Goal: Task Accomplishment & Management: Use online tool/utility

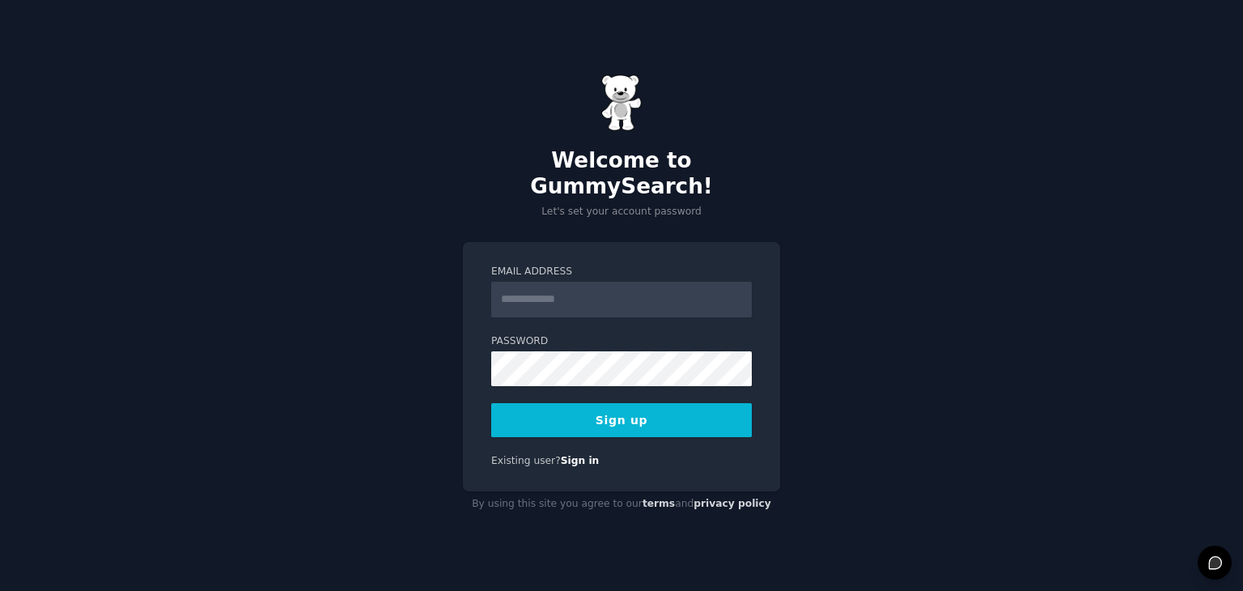
click at [578, 295] on input "Email Address" at bounding box center [621, 300] width 261 height 36
type input "**********"
click at [491, 403] on button "Sign up" at bounding box center [621, 420] width 261 height 34
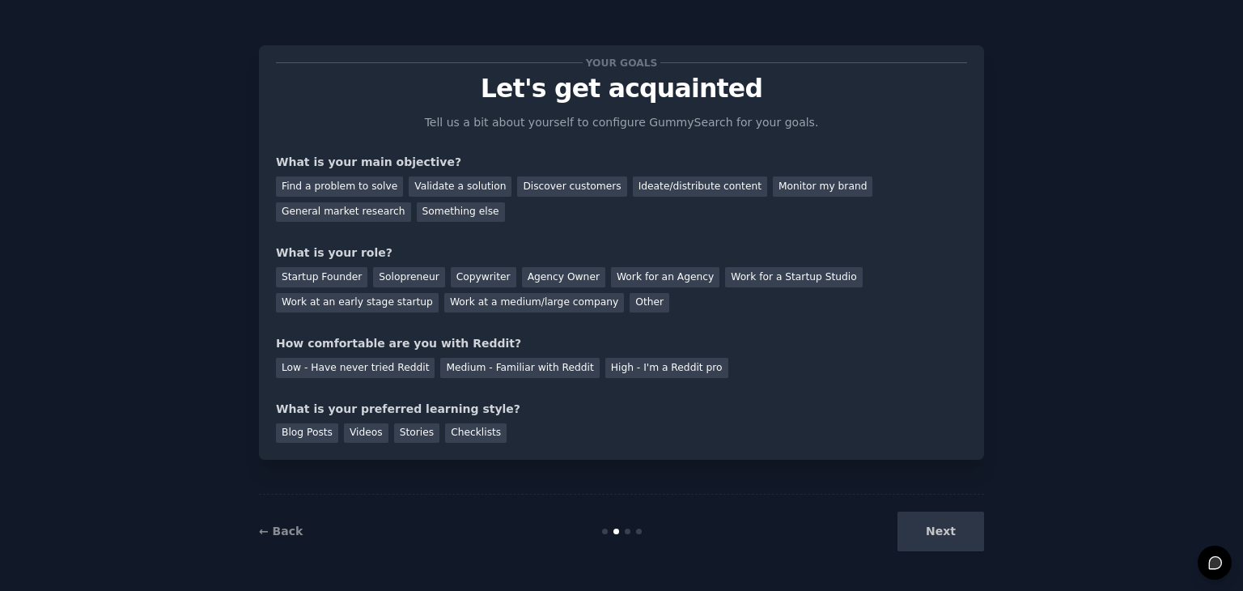
click at [940, 539] on div "Next" at bounding box center [863, 532] width 242 height 40
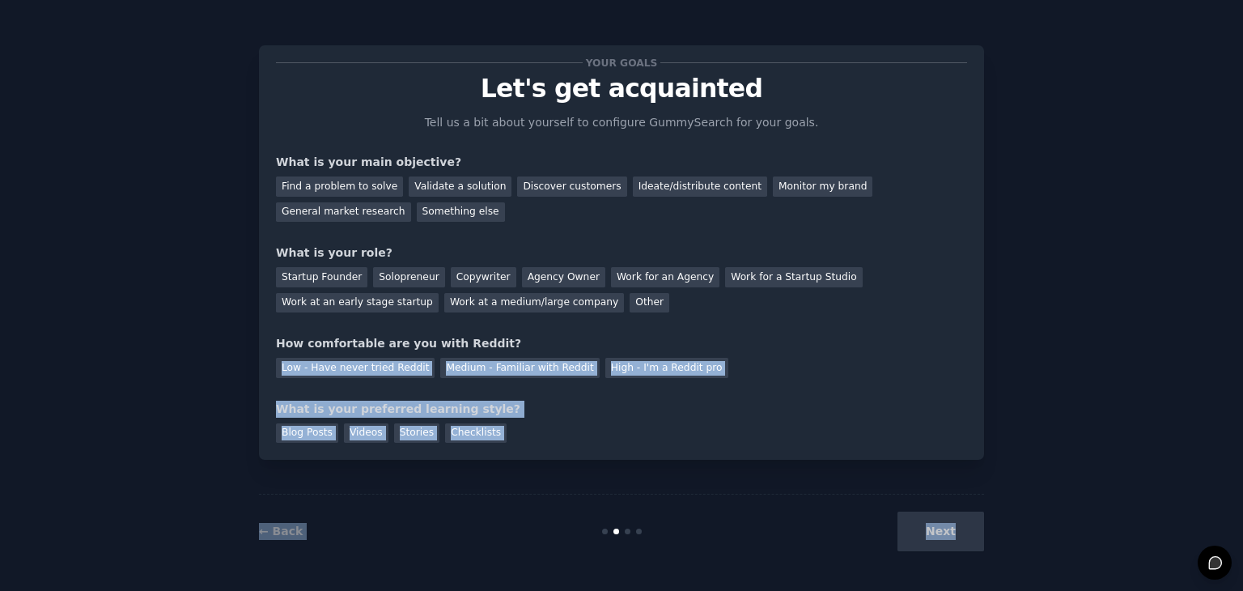
drag, startPoint x: 940, startPoint y: 539, endPoint x: 801, endPoint y: 308, distance: 270.2
click at [801, 308] on div "Your goals Let's get acquainted Tell us a bit about yourself to configure Gummy…" at bounding box center [621, 296] width 725 height 546
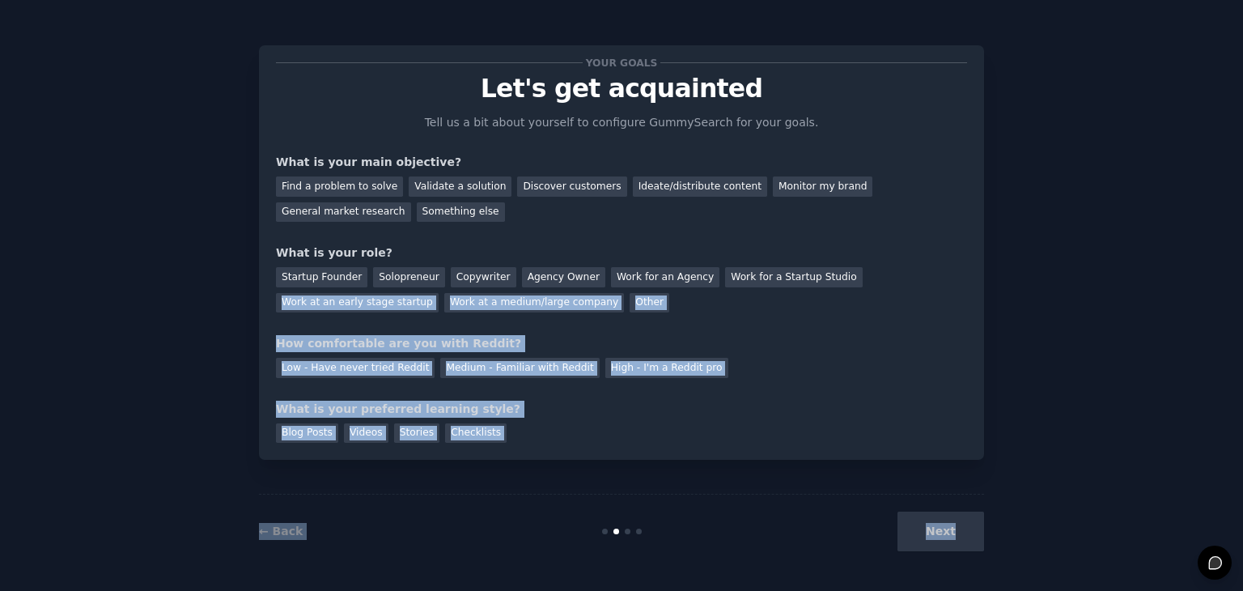
click at [783, 321] on div "Your goals Let's get acquainted Tell us a bit about yourself to configure Gummy…" at bounding box center [621, 252] width 691 height 380
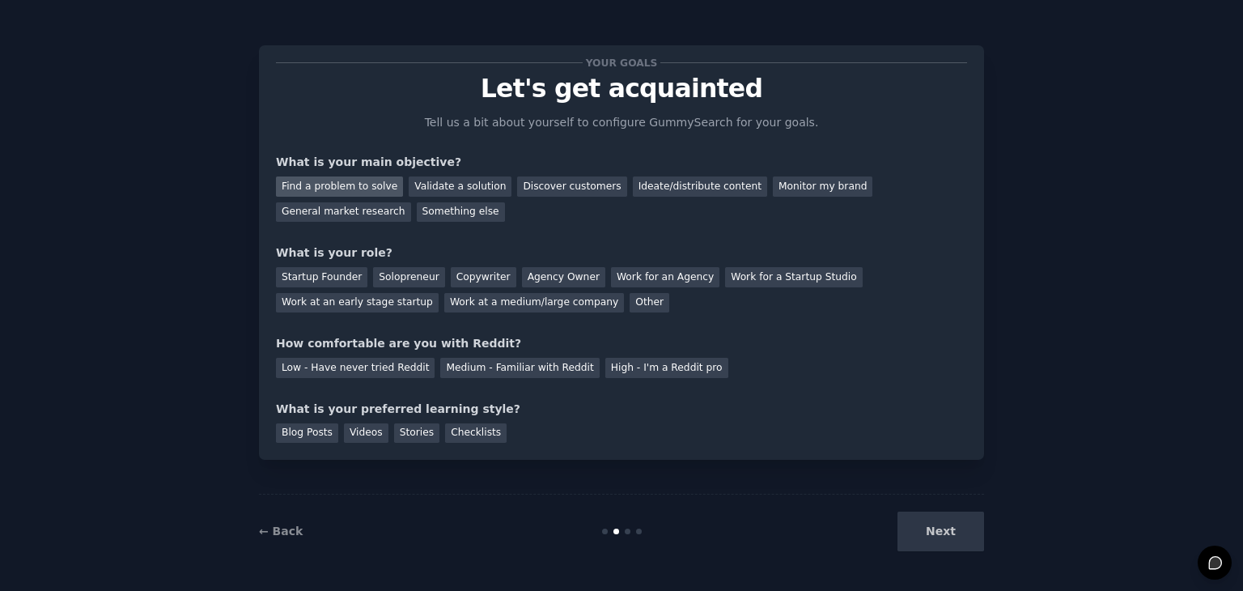
click at [366, 193] on div "Find a problem to solve" at bounding box center [339, 186] width 127 height 20
click at [441, 185] on div "Validate a solution" at bounding box center [460, 186] width 103 height 20
click at [630, 308] on div "Other" at bounding box center [650, 303] width 40 height 20
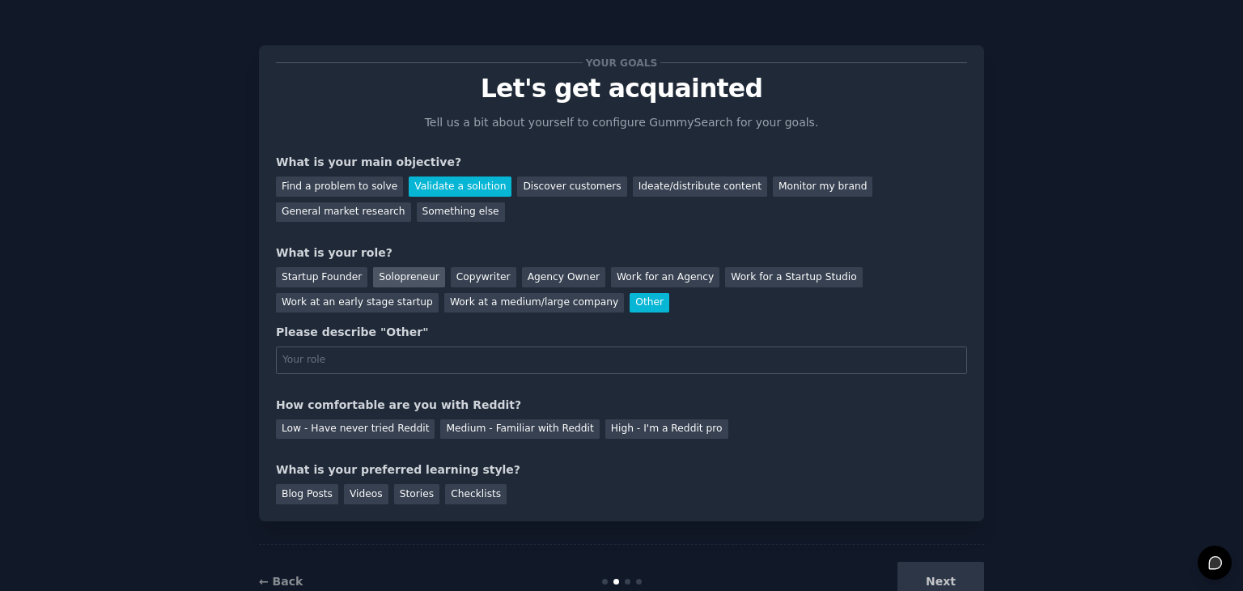
click at [388, 280] on div "Solopreneur" at bounding box center [408, 277] width 71 height 20
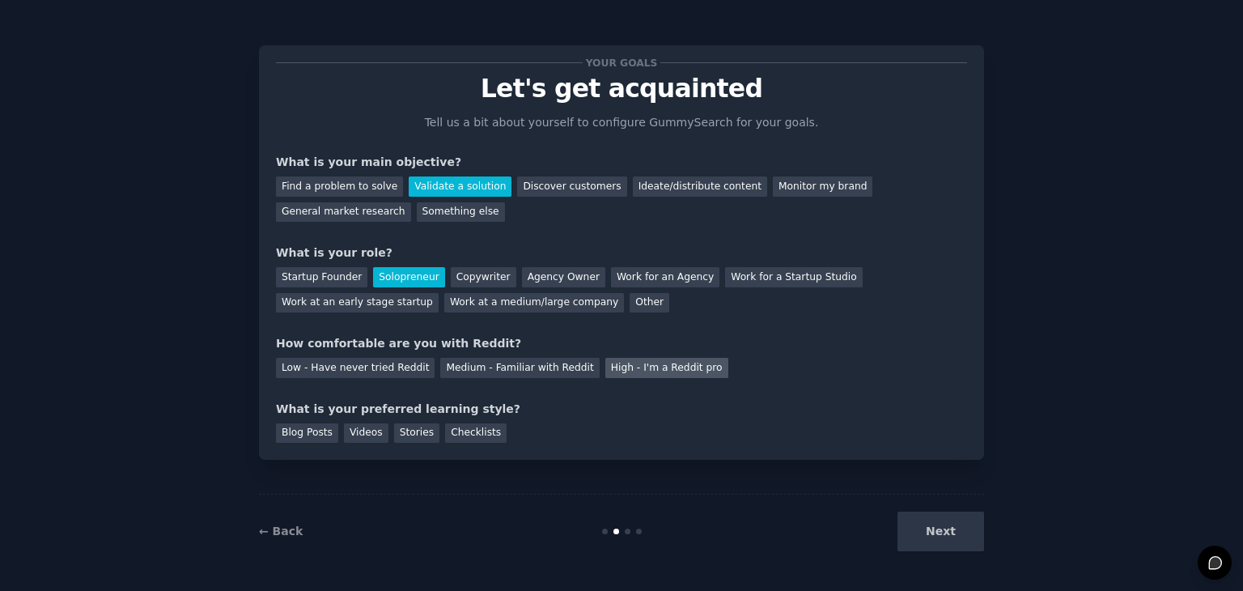
click at [610, 364] on div "High - I'm a Reddit pro" at bounding box center [666, 368] width 123 height 20
click at [529, 367] on div "Medium - Familiar with Reddit" at bounding box center [519, 368] width 159 height 20
click at [327, 431] on div "Blog Posts" at bounding box center [307, 433] width 62 height 20
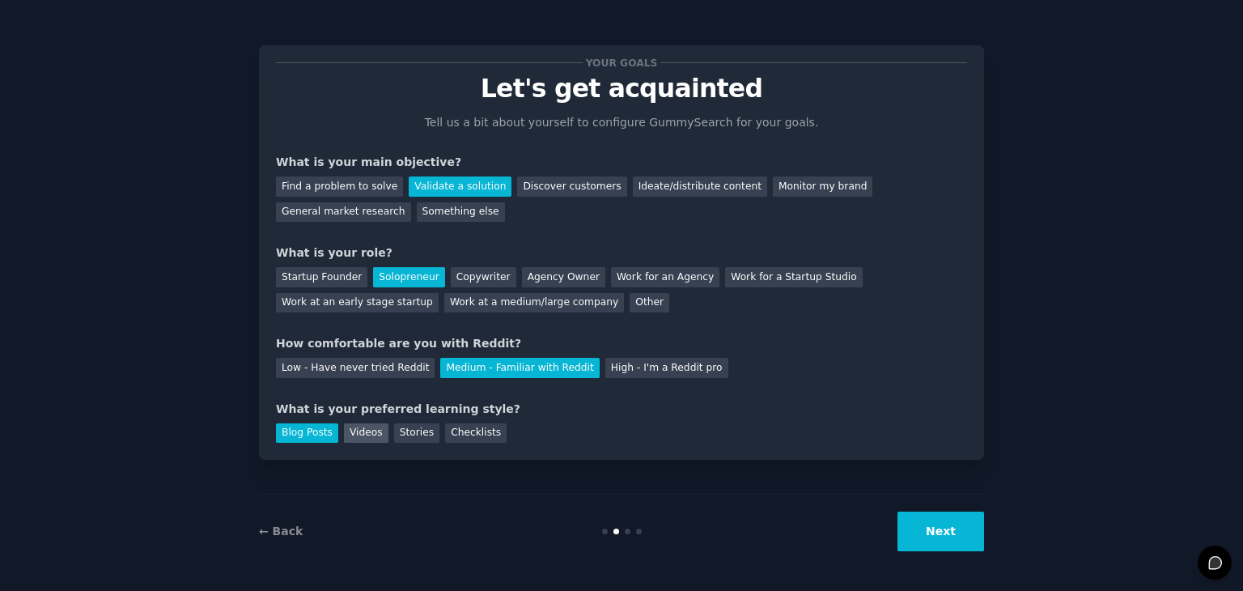
click at [356, 423] on div "Videos" at bounding box center [366, 433] width 45 height 20
click at [923, 539] on button "Next" at bounding box center [941, 532] width 87 height 40
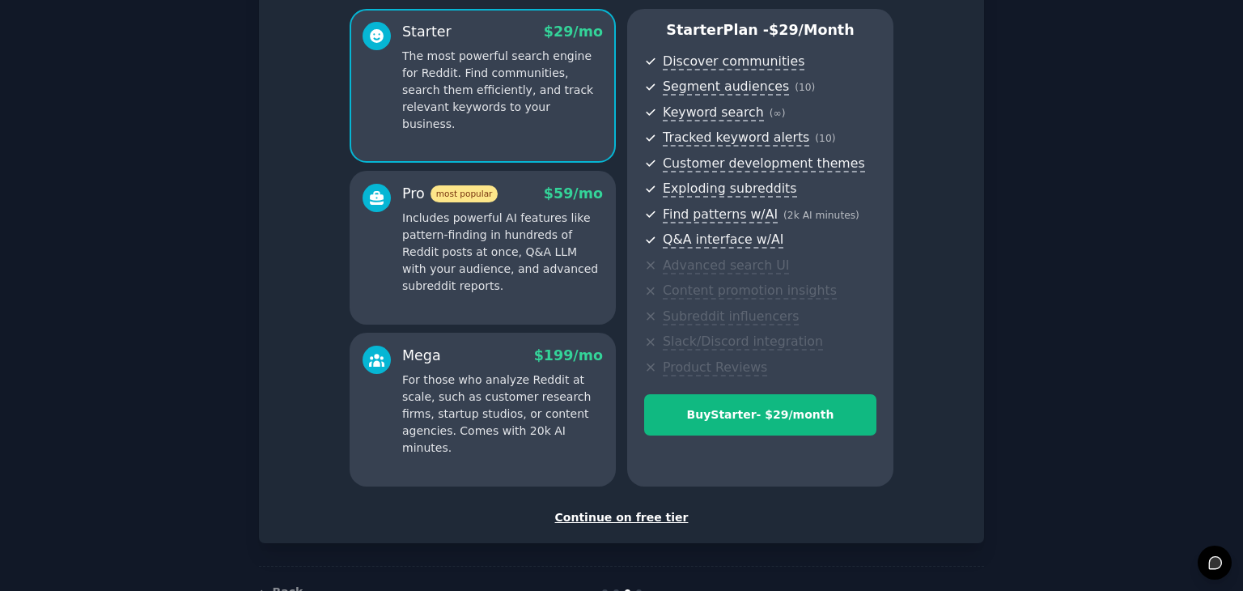
scroll to position [137, 0]
click at [631, 518] on div "Continue on free tier" at bounding box center [621, 516] width 691 height 17
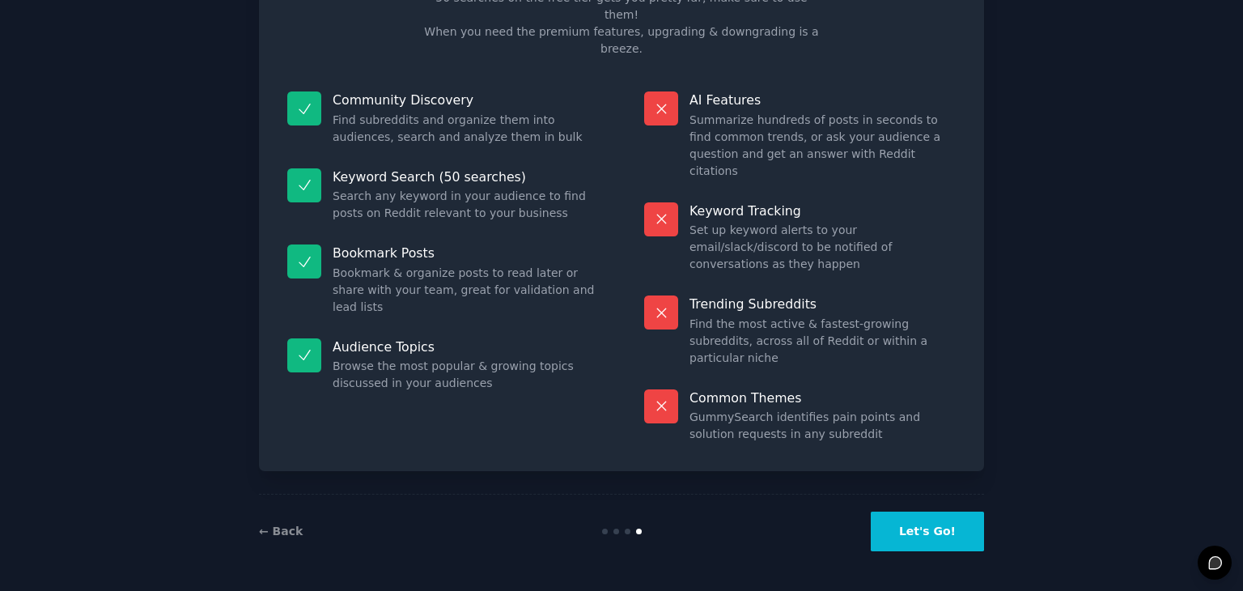
scroll to position [39, 0]
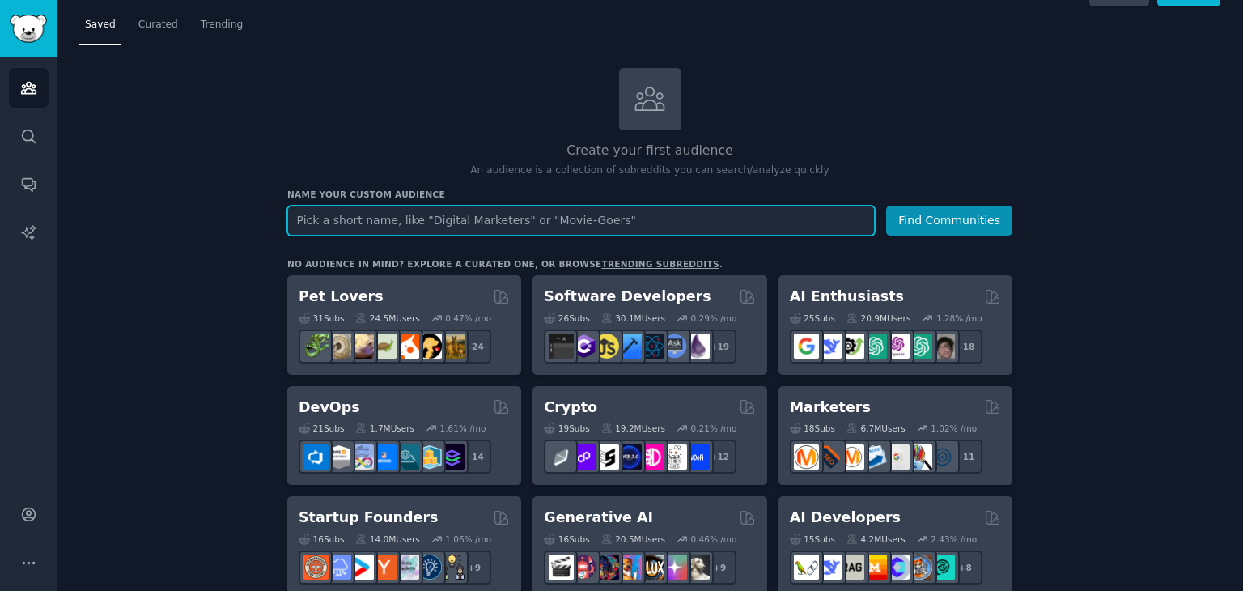
scroll to position [32, 0]
